Goal: Information Seeking & Learning: Learn about a topic

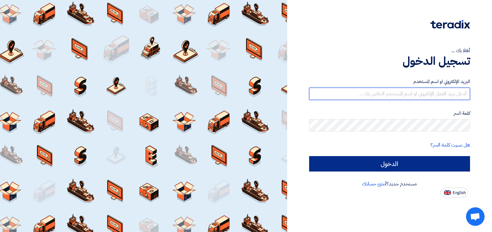
type input "[EMAIL_ADDRESS][DOMAIN_NAME]"
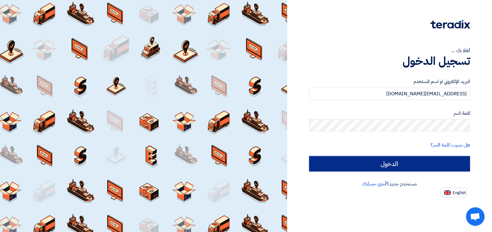
click at [330, 165] on input "الدخول" at bounding box center [389, 163] width 161 height 15
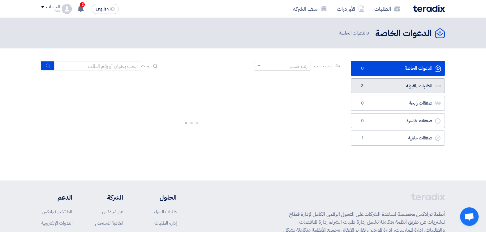
click at [407, 86] on link "الطلبات المقبولة الطلبات المقبولة 3" at bounding box center [398, 86] width 94 height 15
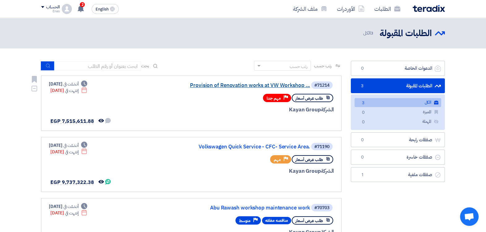
click at [241, 88] on link "Provision of Renovation works at VW Workshop ..." at bounding box center [248, 86] width 124 height 6
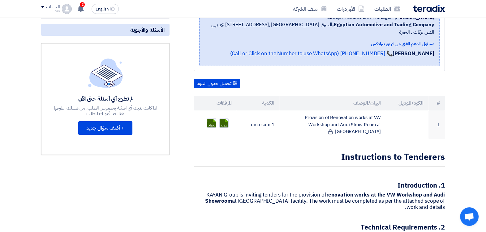
scroll to position [139, 0]
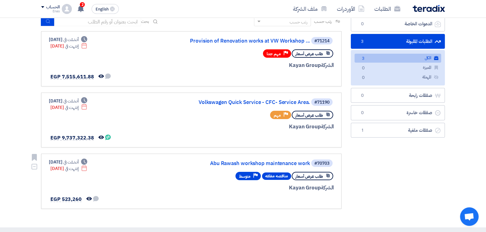
scroll to position [46, 0]
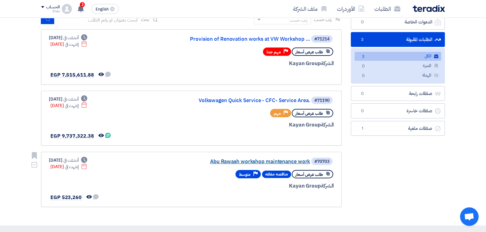
click at [216, 159] on link "Abu Rawash workshop maintenance work" at bounding box center [248, 162] width 124 height 6
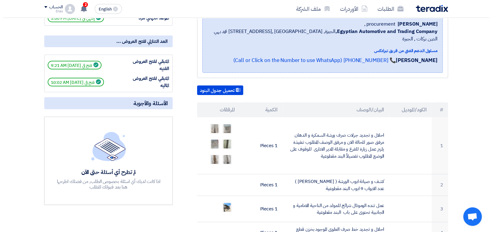
scroll to position [108, 0]
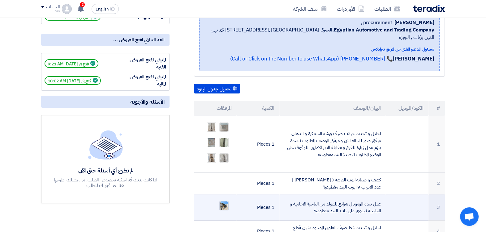
click at [225, 201] on img at bounding box center [224, 206] width 9 height 11
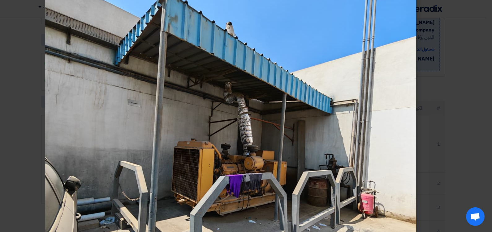
click at [444, 88] on modal-container at bounding box center [246, 116] width 492 height 232
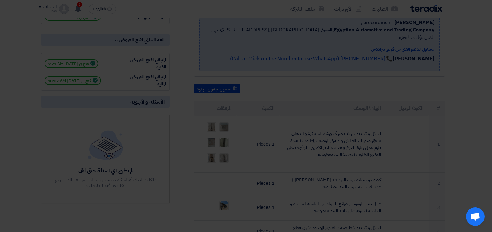
click at [444, 88] on modal-container at bounding box center [246, 116] width 492 height 232
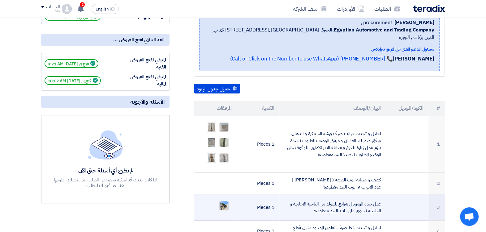
click at [226, 201] on img at bounding box center [224, 206] width 9 height 11
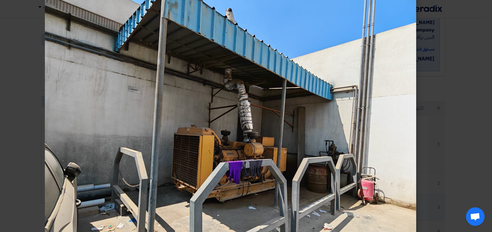
scroll to position [123, 0]
